Goal: Task Accomplishment & Management: Manage account settings

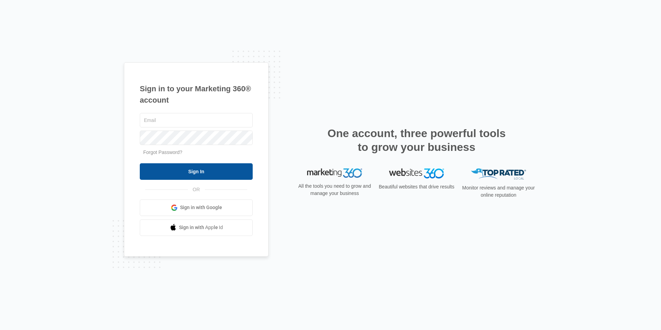
type input "[PERSON_NAME][EMAIL_ADDRESS][PERSON_NAME][DOMAIN_NAME]"
click at [228, 173] on input "Sign In" at bounding box center [196, 171] width 113 height 17
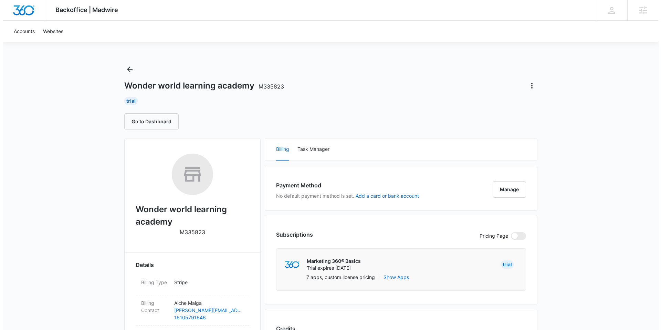
scroll to position [12, 0]
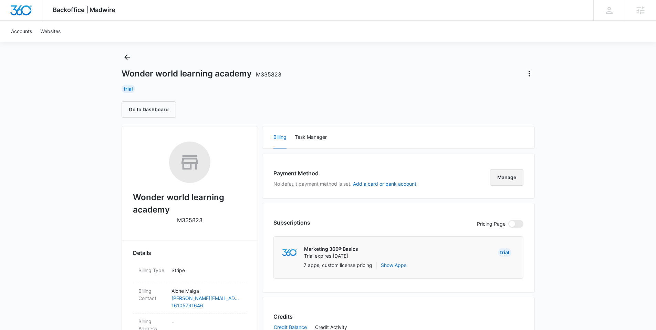
click at [503, 177] on button "Manage" at bounding box center [506, 177] width 33 height 17
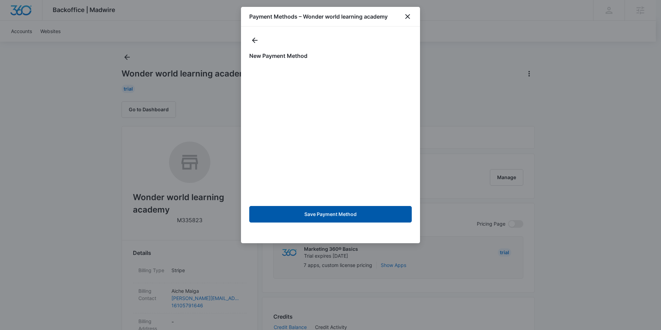
click at [321, 217] on button "Save Payment Method" at bounding box center [330, 214] width 162 height 17
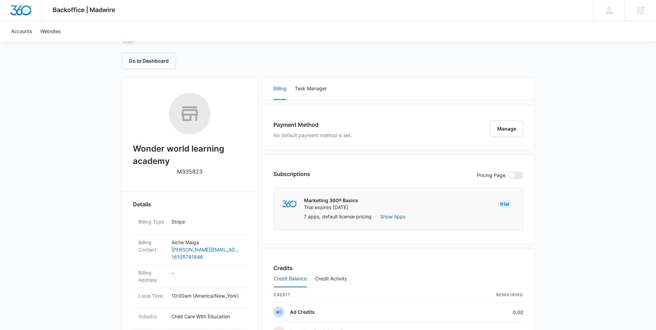
scroll to position [140, 0]
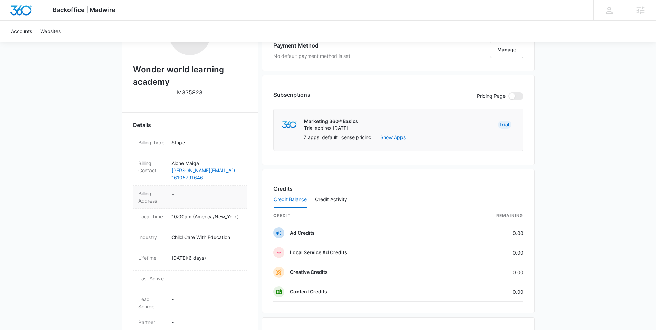
click at [180, 196] on dd "-" at bounding box center [206, 197] width 70 height 14
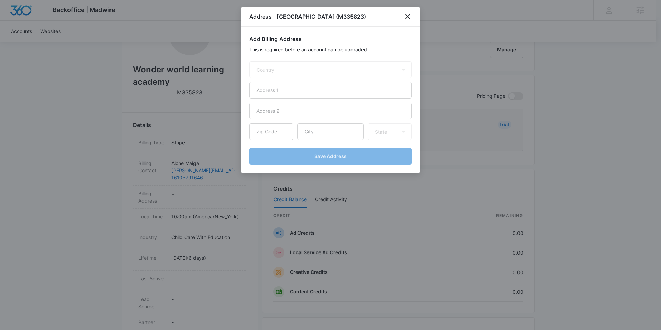
select select "US"
click at [312, 89] on input "text" at bounding box center [330, 90] width 162 height 17
paste input "5021 chatterton road"
type input "5021 chatterton road"
click at [324, 134] on input "text" at bounding box center [330, 131] width 66 height 17
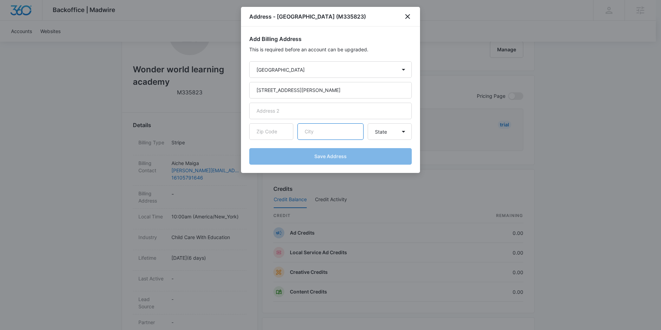
paste input "columbus"
type input "columbus"
click at [279, 133] on input "text" at bounding box center [271, 131] width 44 height 17
paste input "43232"
type input "43232"
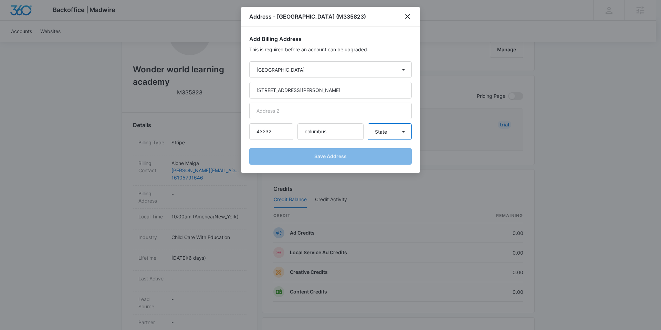
click at [390, 134] on select "State Alaska Alabama Arkansas American Samoa Arizona California Colorado Connec…" at bounding box center [390, 131] width 44 height 17
select select "OH"
click at [368, 123] on select "State Alaska Alabama Arkansas American Samoa Arizona California Colorado Connec…" at bounding box center [390, 131] width 44 height 17
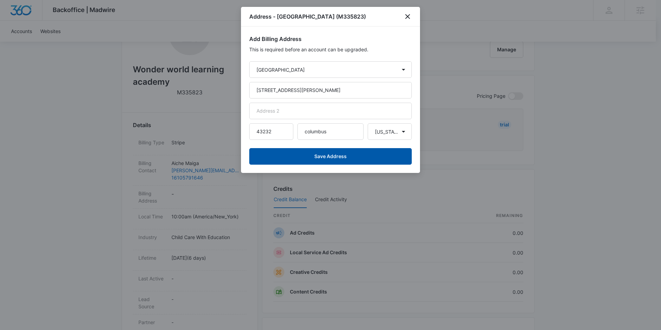
click at [345, 155] on button "Save Address" at bounding box center [330, 156] width 162 height 17
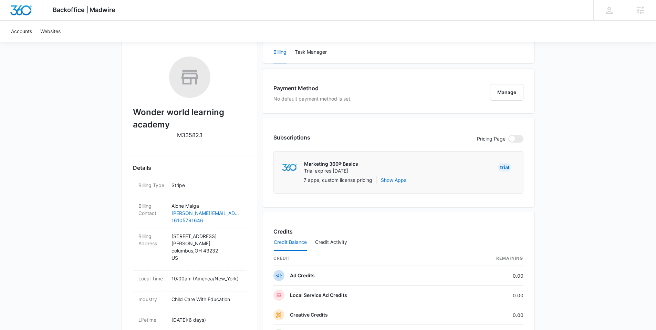
scroll to position [28, 0]
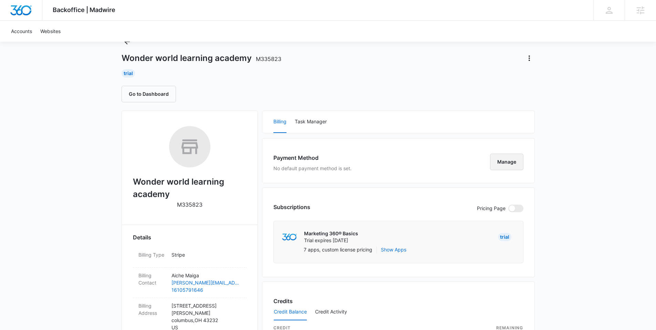
click at [492, 161] on button "Manage" at bounding box center [506, 161] width 33 height 17
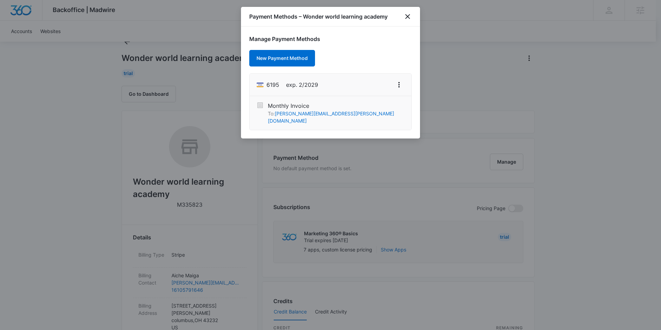
click at [583, 119] on div at bounding box center [330, 165] width 661 height 330
